Goal: Information Seeking & Learning: Find contact information

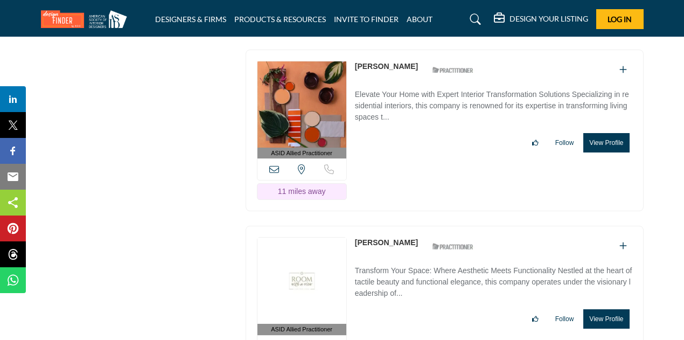
scroll to position [3123, 0]
click at [599, 139] on button "View Profile" at bounding box center [606, 142] width 46 height 19
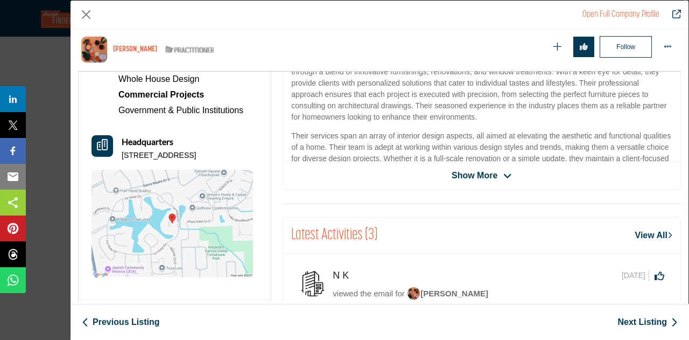
scroll to position [290, 0]
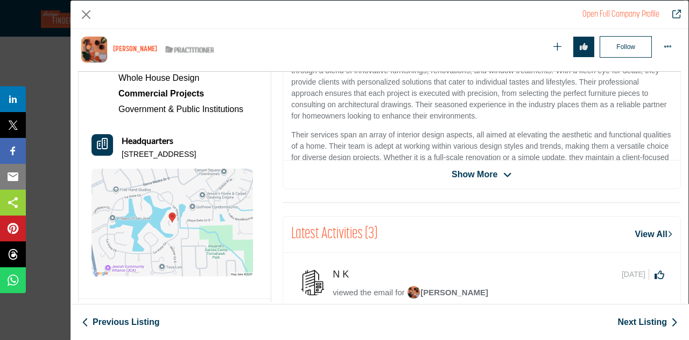
click at [460, 168] on span "Show More" at bounding box center [475, 174] width 46 height 13
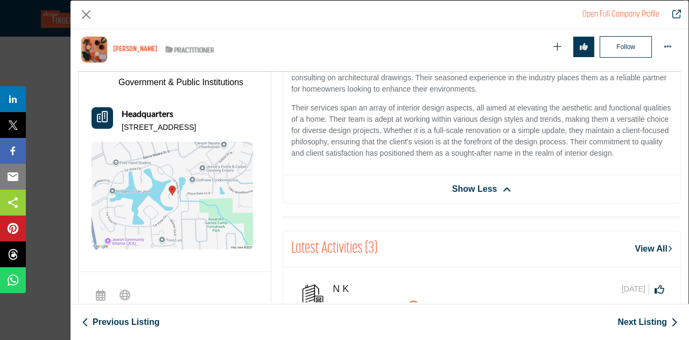
scroll to position [316, 0]
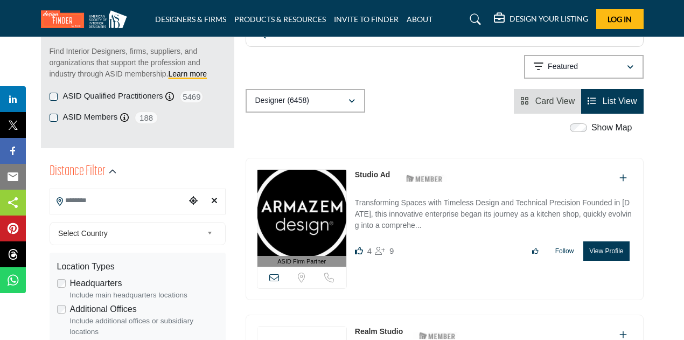
scroll to position [147, 0]
click at [192, 201] on icon "Choose your current location" at bounding box center [193, 199] width 9 height 9
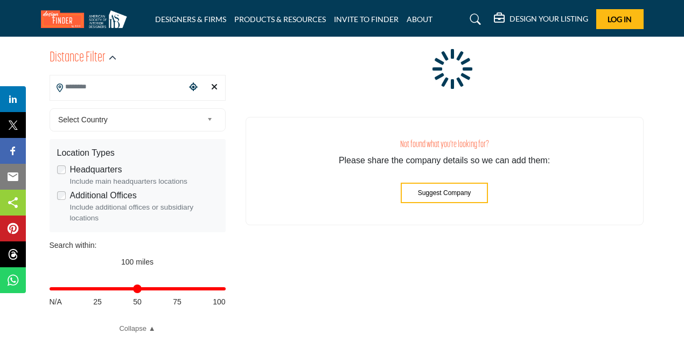
scroll to position [306, 0]
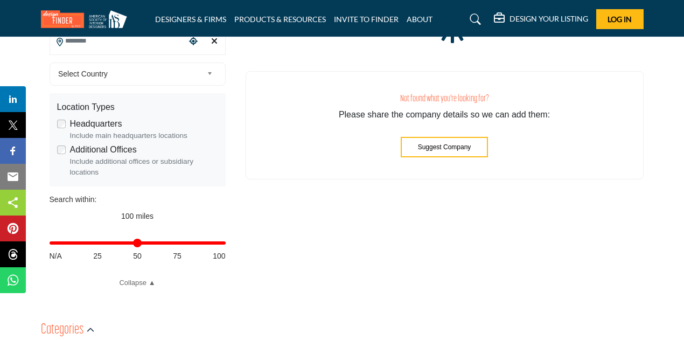
type input "**********"
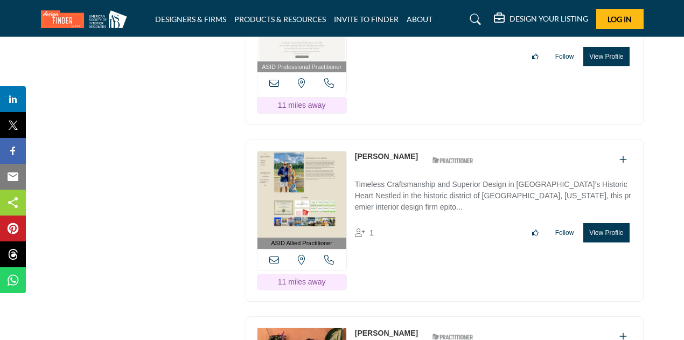
scroll to position [2864, 0]
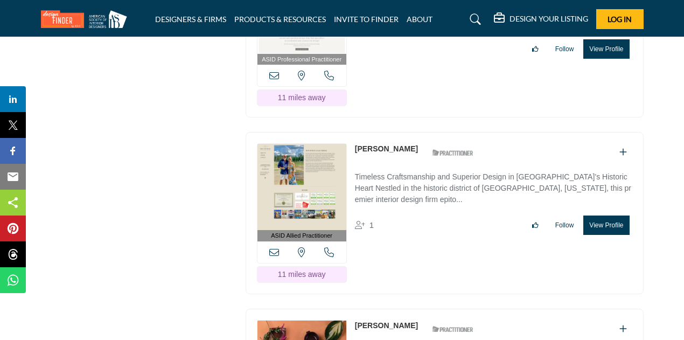
click at [360, 251] on div "ASID Allied Practitioner ASID Allied Practitioners have successfully completed …" at bounding box center [445, 213] width 398 height 162
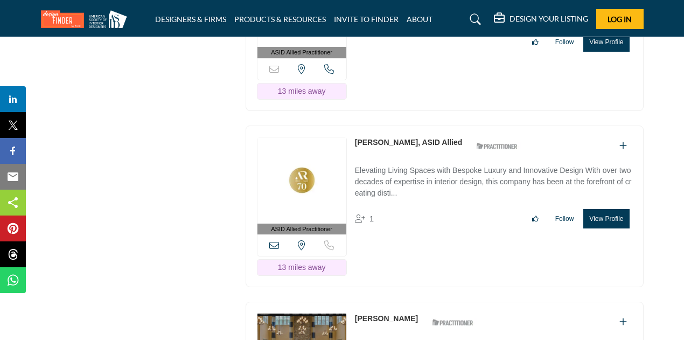
scroll to position [3401, 0]
